Goal: Task Accomplishment & Management: Manage account settings

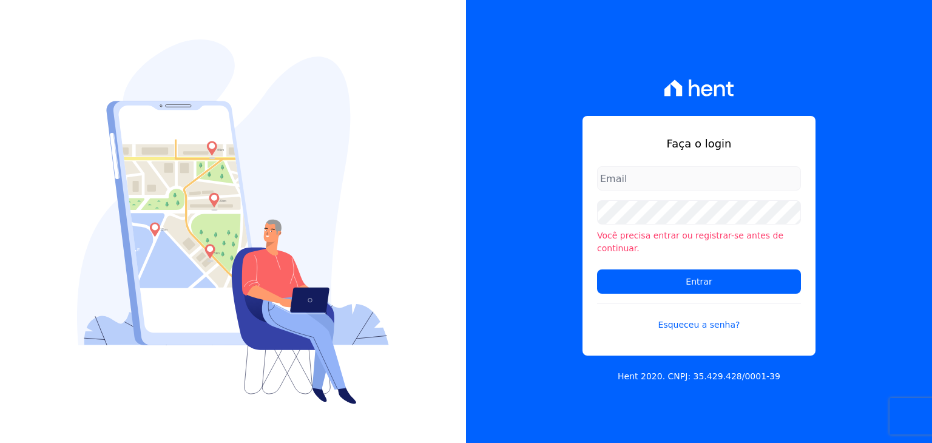
type input "[PERSON_NAME][EMAIL_ADDRESS][DOMAIN_NAME]"
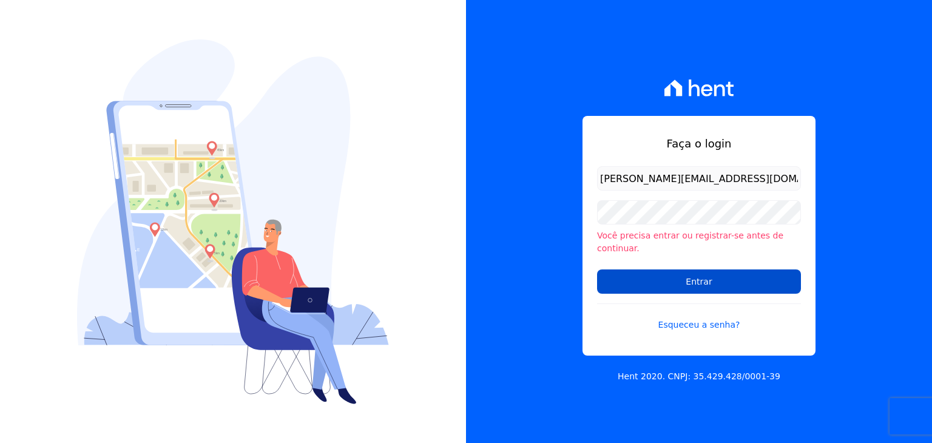
drag, startPoint x: 0, startPoint y: 0, endPoint x: 735, endPoint y: 277, distance: 785.1
click at [735, 277] on input "Entrar" at bounding box center [699, 281] width 204 height 24
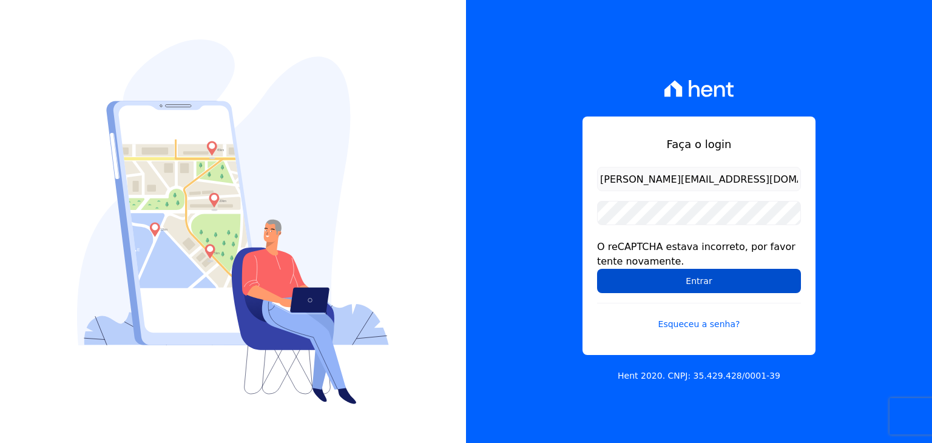
click at [694, 280] on input "Entrar" at bounding box center [699, 281] width 204 height 24
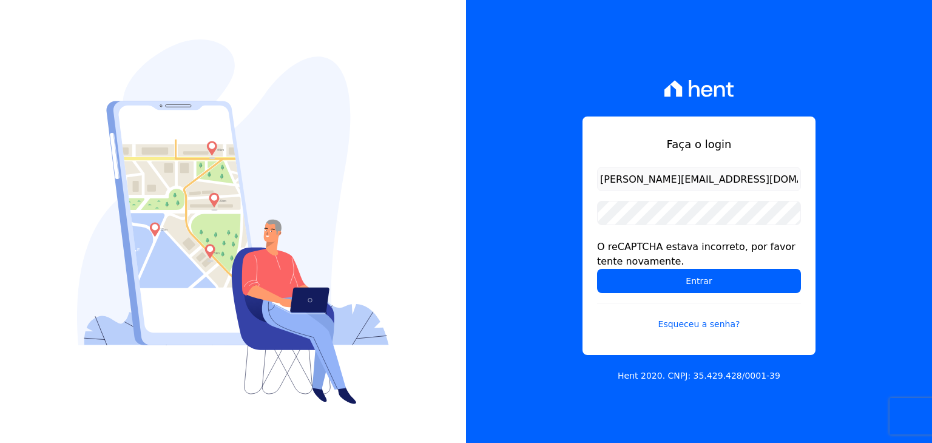
click at [694, 280] on input "Entrar" at bounding box center [699, 281] width 204 height 24
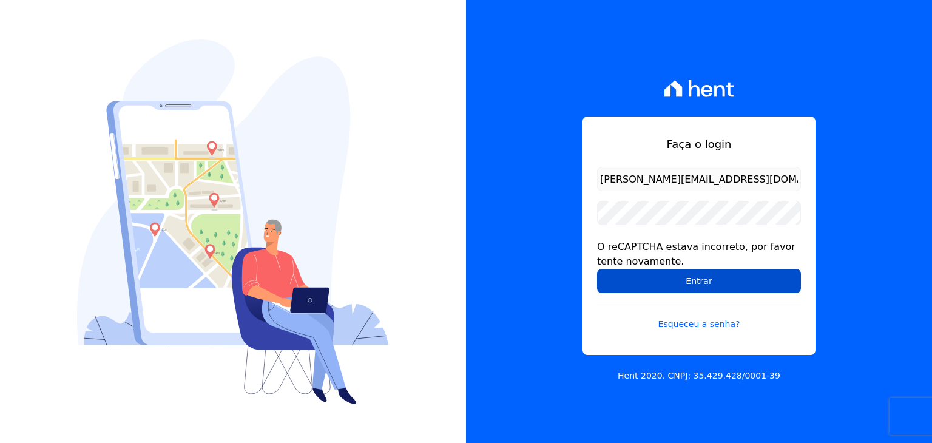
click at [704, 283] on input "Entrar" at bounding box center [699, 281] width 204 height 24
